Goal: Task Accomplishment & Management: Complete application form

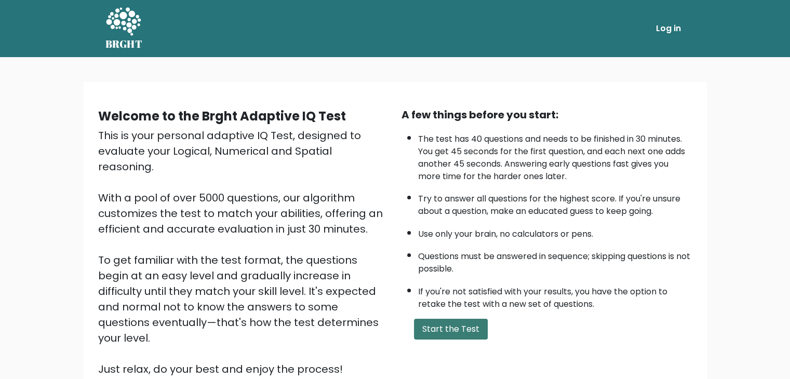
click at [463, 327] on button "Start the Test" at bounding box center [451, 329] width 74 height 21
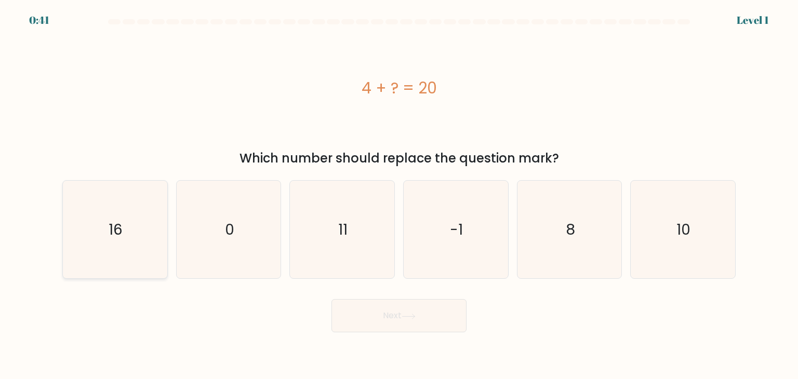
click at [129, 247] on icon "16" at bounding box center [115, 230] width 98 height 98
click at [399, 195] on input "a. 16" at bounding box center [399, 192] width 1 height 5
radio input "true"
click at [412, 318] on icon at bounding box center [409, 317] width 14 height 6
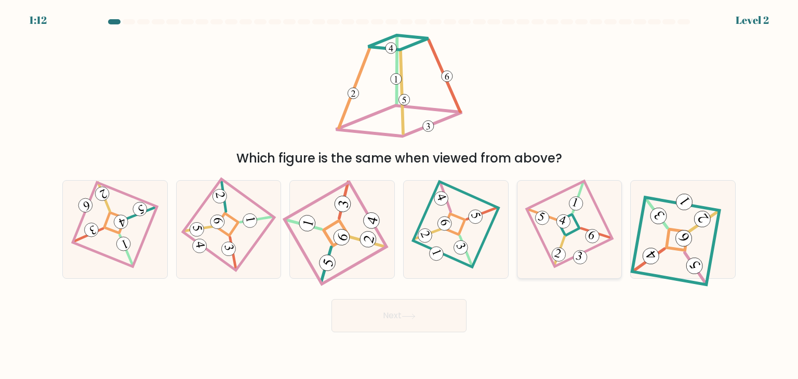
click at [557, 230] on icon at bounding box center [569, 230] width 67 height 78
click at [399, 195] on input "e." at bounding box center [399, 192] width 1 height 5
radio input "true"
click at [444, 311] on button "Next" at bounding box center [398, 315] width 135 height 33
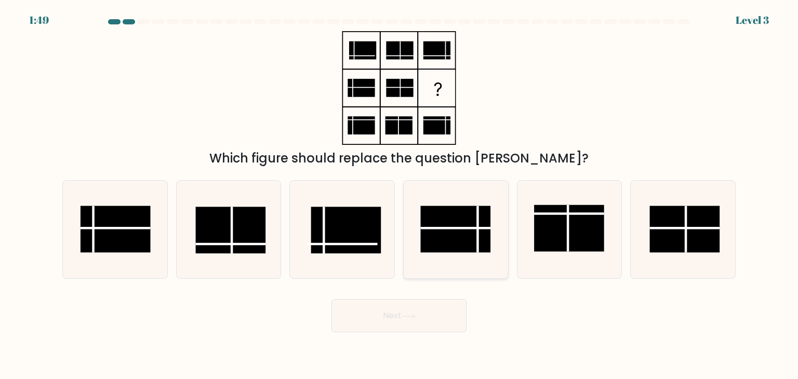
click at [469, 246] on rect at bounding box center [456, 229] width 70 height 47
click at [399, 195] on input "d." at bounding box center [399, 192] width 1 height 5
radio input "true"
click at [422, 319] on button "Next" at bounding box center [398, 315] width 135 height 33
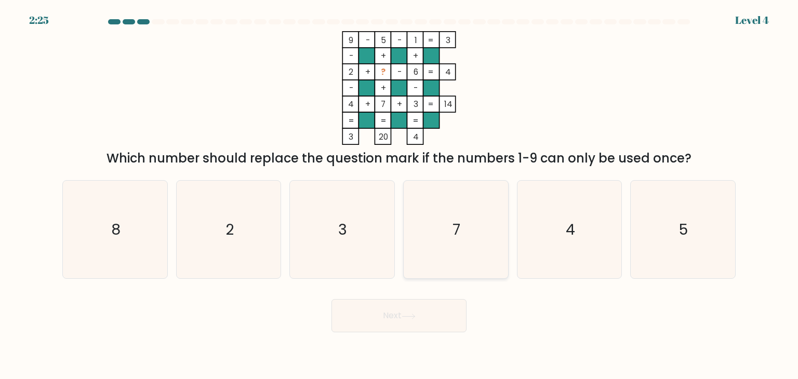
click at [465, 237] on icon "7" at bounding box center [456, 230] width 98 height 98
click at [399, 195] on input "d. 7" at bounding box center [399, 192] width 1 height 5
radio input "true"
click at [425, 315] on button "Next" at bounding box center [398, 315] width 135 height 33
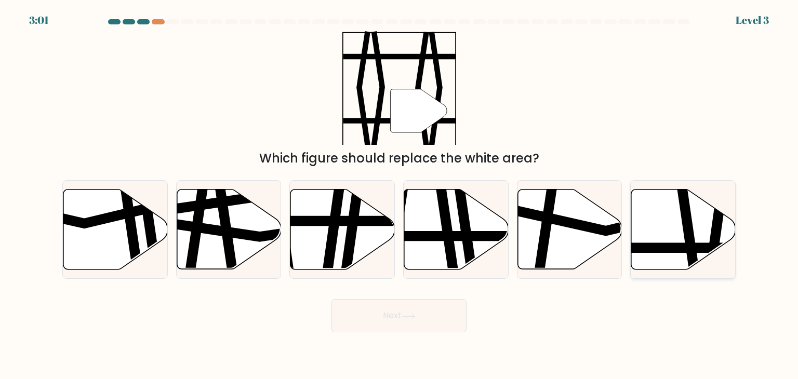
click at [671, 220] on icon at bounding box center [683, 230] width 104 height 80
click at [399, 195] on input "f." at bounding box center [399, 192] width 1 height 5
radio input "true"
click at [431, 325] on button "Next" at bounding box center [398, 315] width 135 height 33
